Goal: Browse casually: Explore the website without a specific task or goal

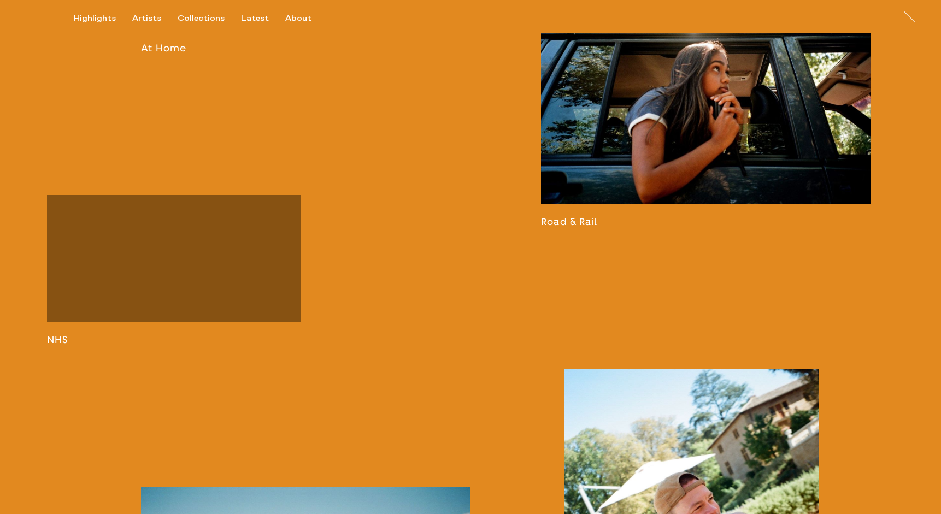
scroll to position [1572, 0]
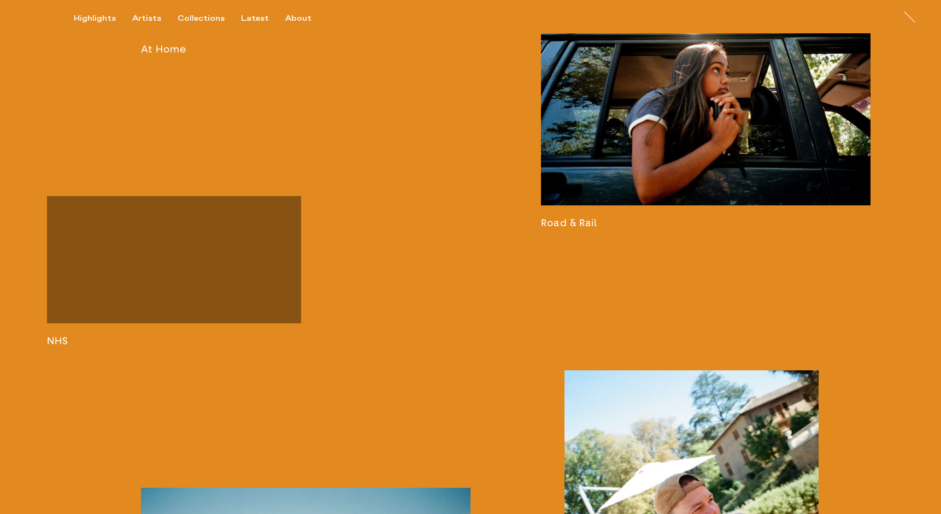
click at [208, 347] on link at bounding box center [174, 271] width 254 height 150
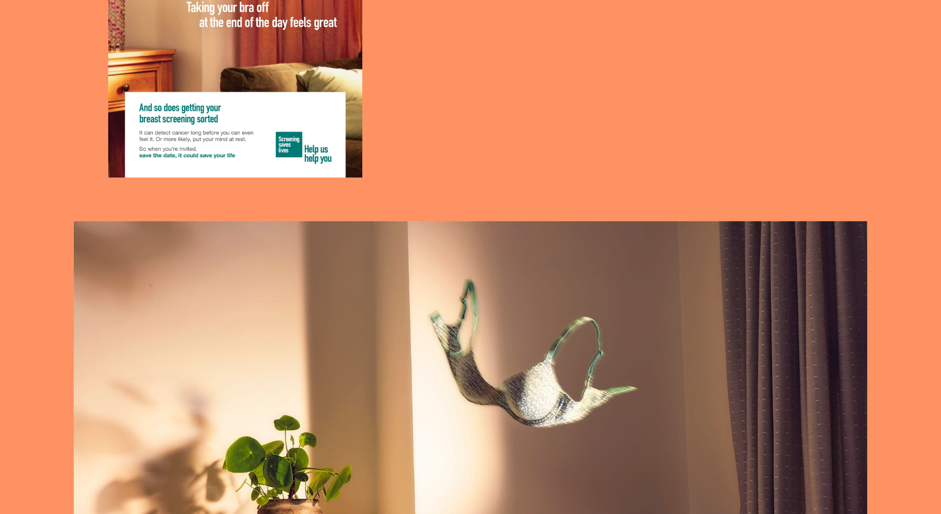
scroll to position [892, 0]
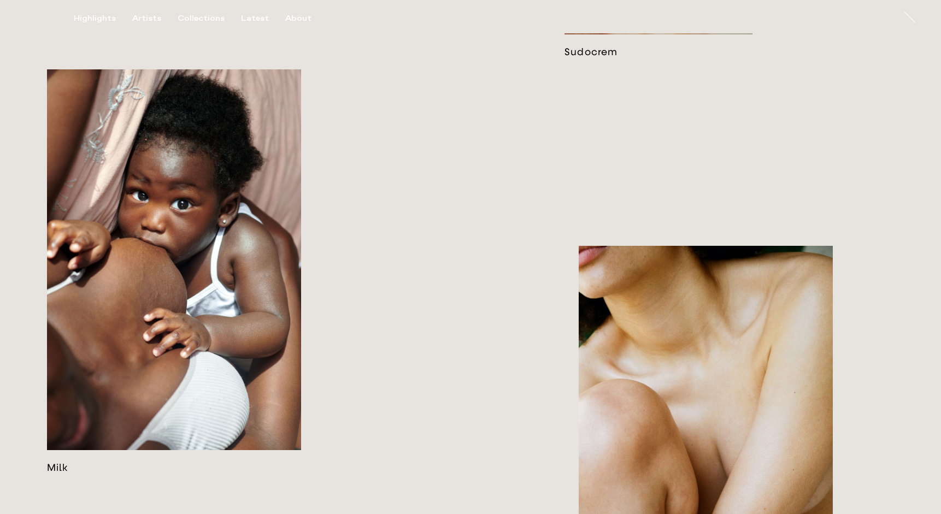
scroll to position [1379, 0]
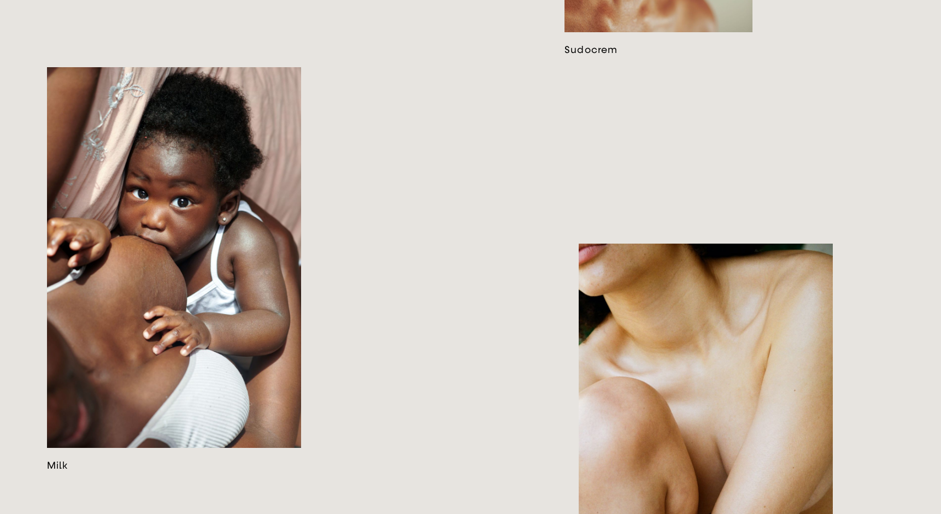
click at [659, 419] on link at bounding box center [706, 447] width 254 height 407
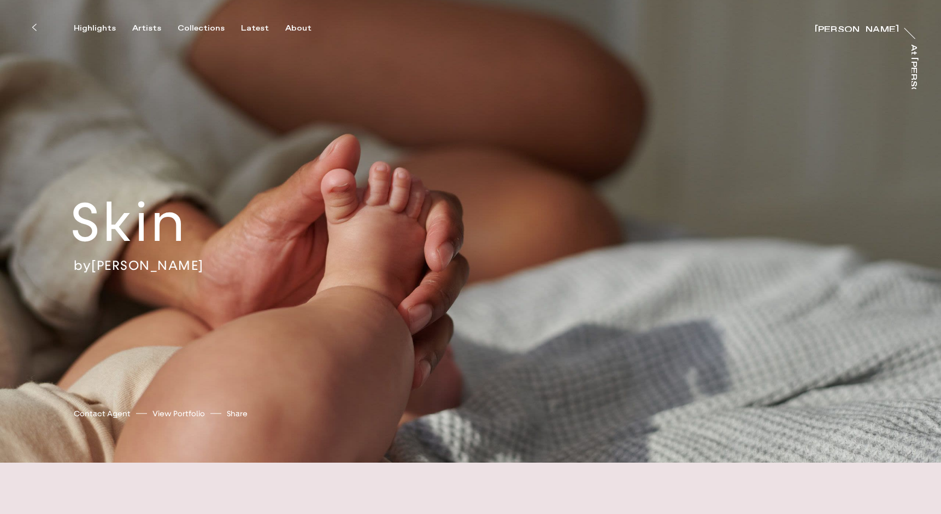
click at [33, 25] on icon at bounding box center [34, 27] width 5 height 9
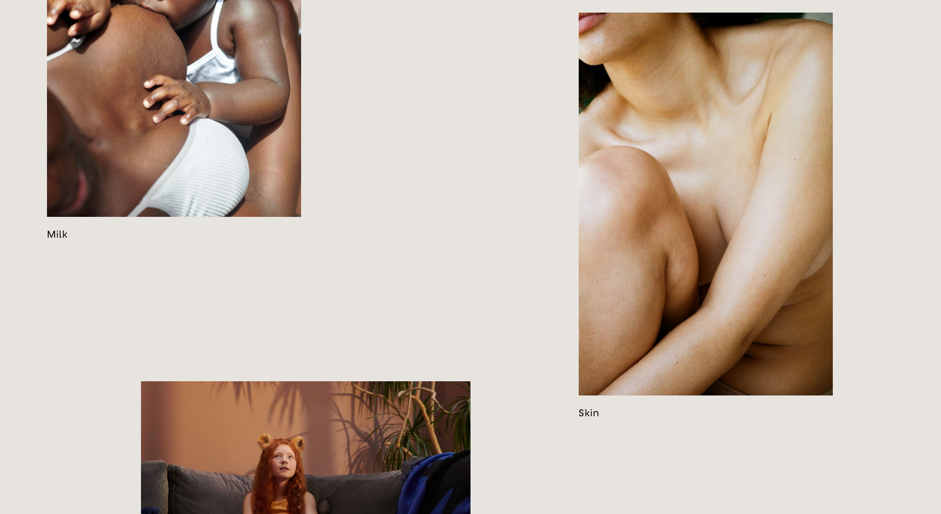
scroll to position [1597, 0]
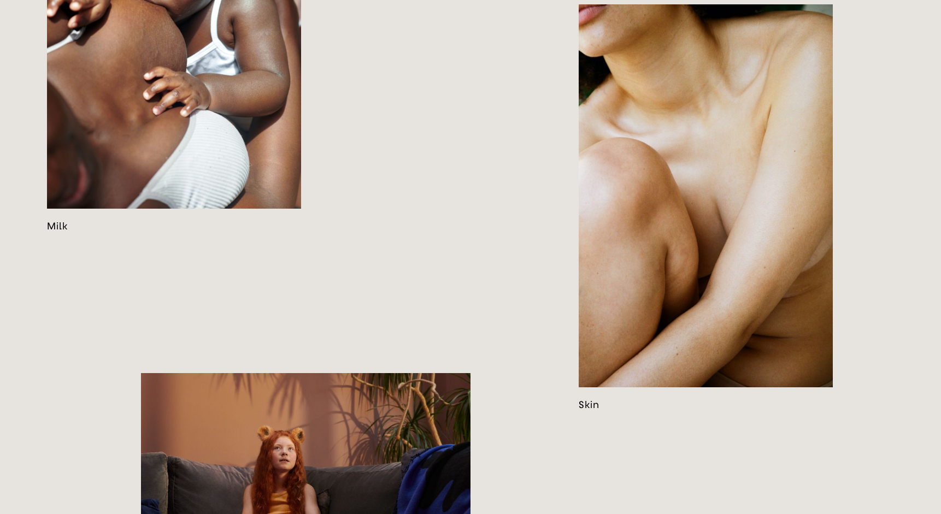
click at [175, 232] on link at bounding box center [174, 30] width 254 height 405
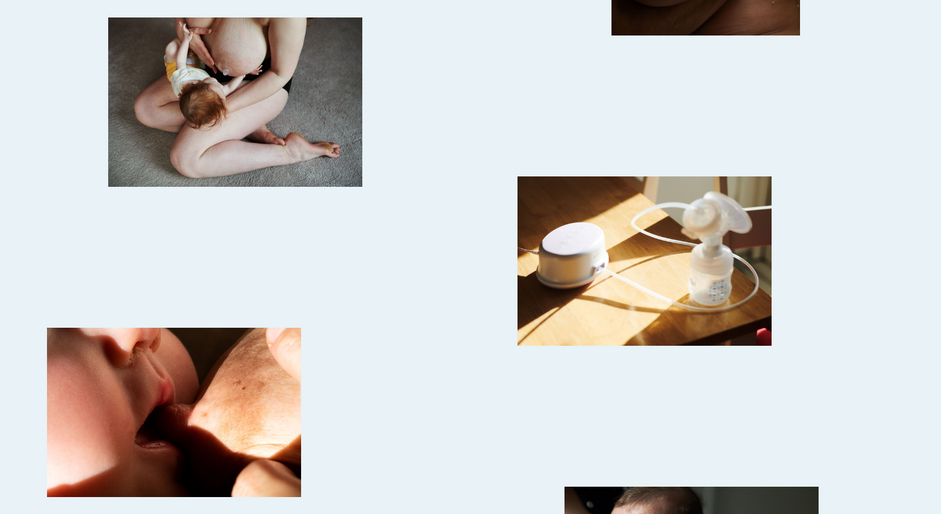
scroll to position [1997, 0]
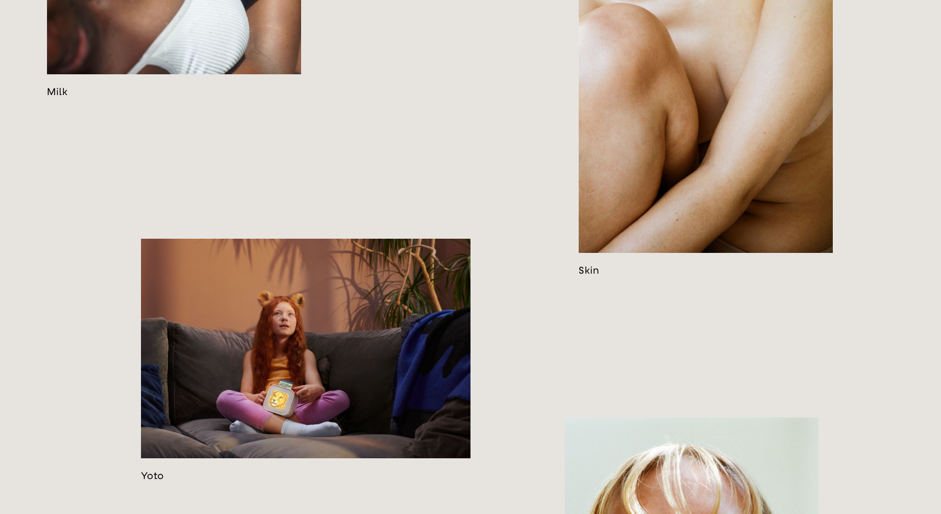
scroll to position [1733, 0]
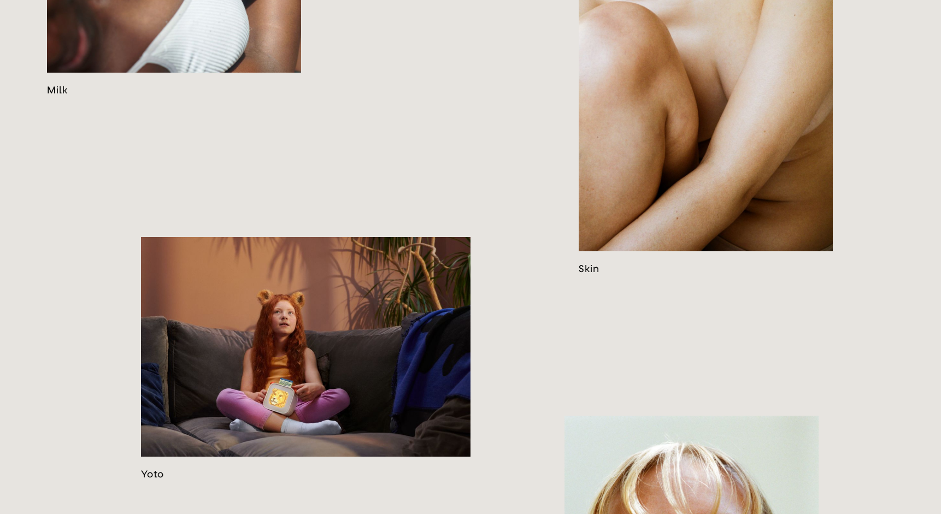
click at [691, 201] on link at bounding box center [706, 71] width 254 height 407
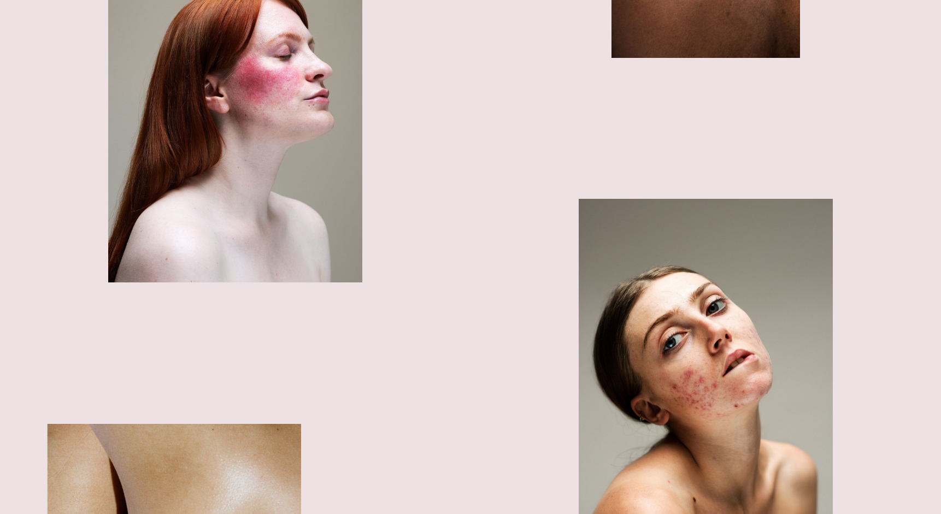
scroll to position [5828, 0]
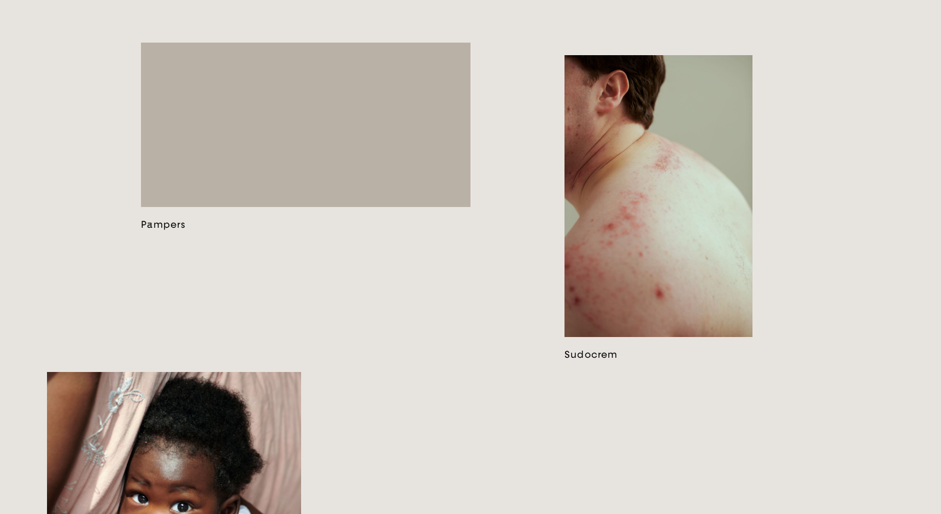
scroll to position [1038, 0]
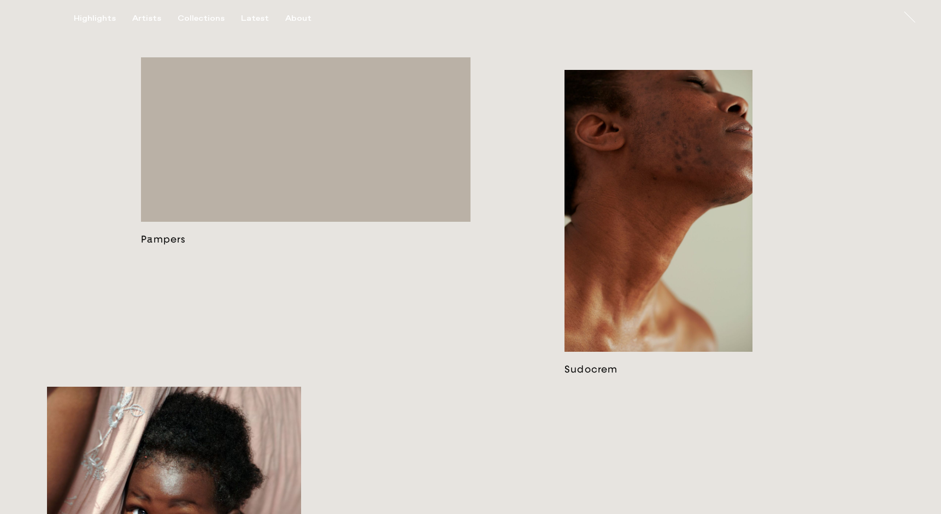
click at [668, 183] on link at bounding box center [659, 223] width 188 height 306
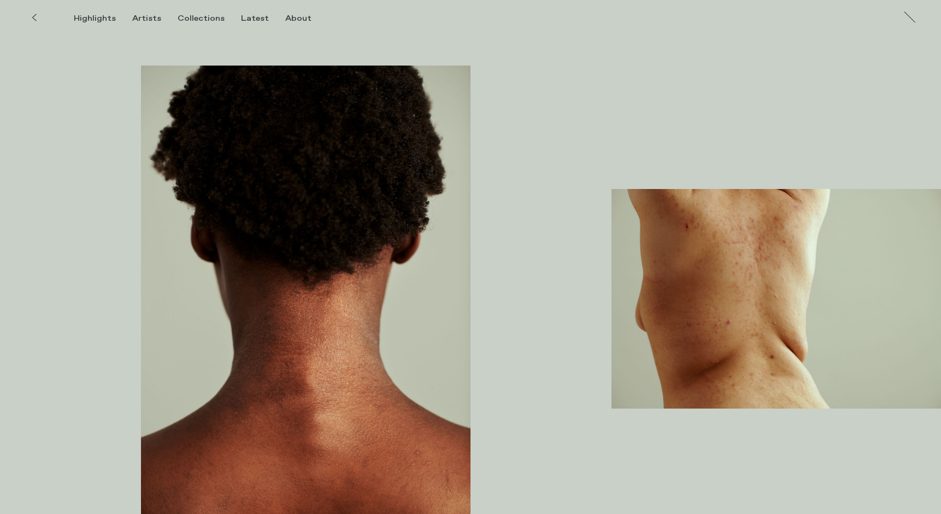
scroll to position [2202, 0]
click at [36, 19] on icon at bounding box center [34, 17] width 5 height 9
